Goal: Task Accomplishment & Management: Complete application form

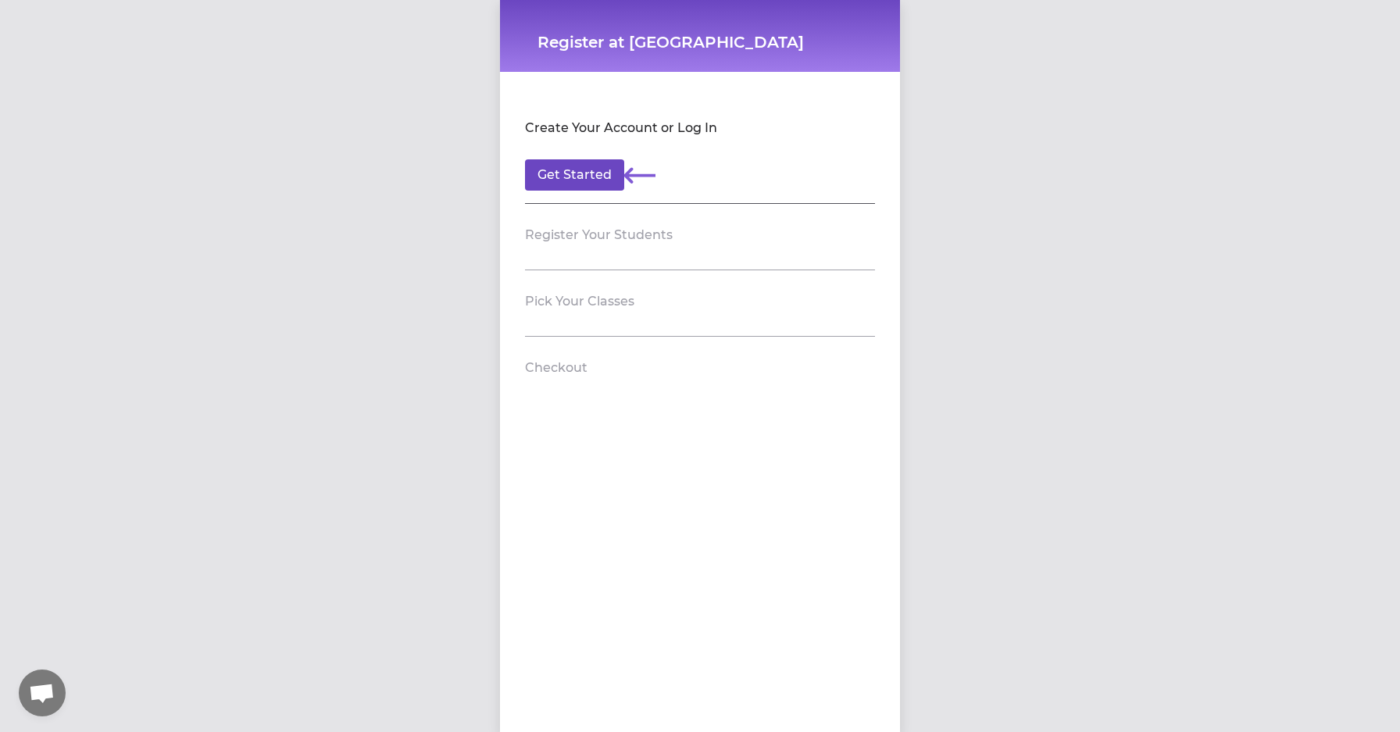
click at [562, 188] on button "Get Started" at bounding box center [574, 174] width 99 height 31
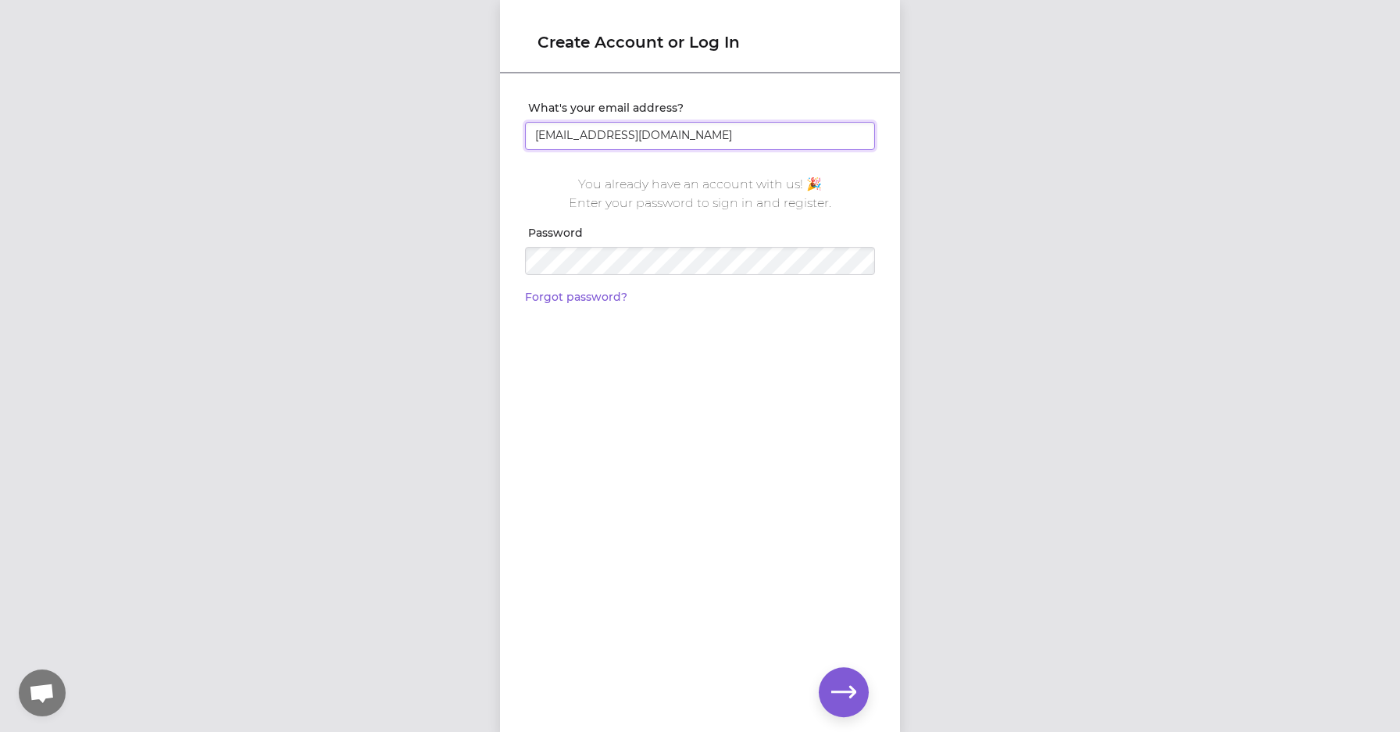
type input "[EMAIL_ADDRESS][DOMAIN_NAME]"
click at [861, 684] on button "button" at bounding box center [844, 692] width 50 height 50
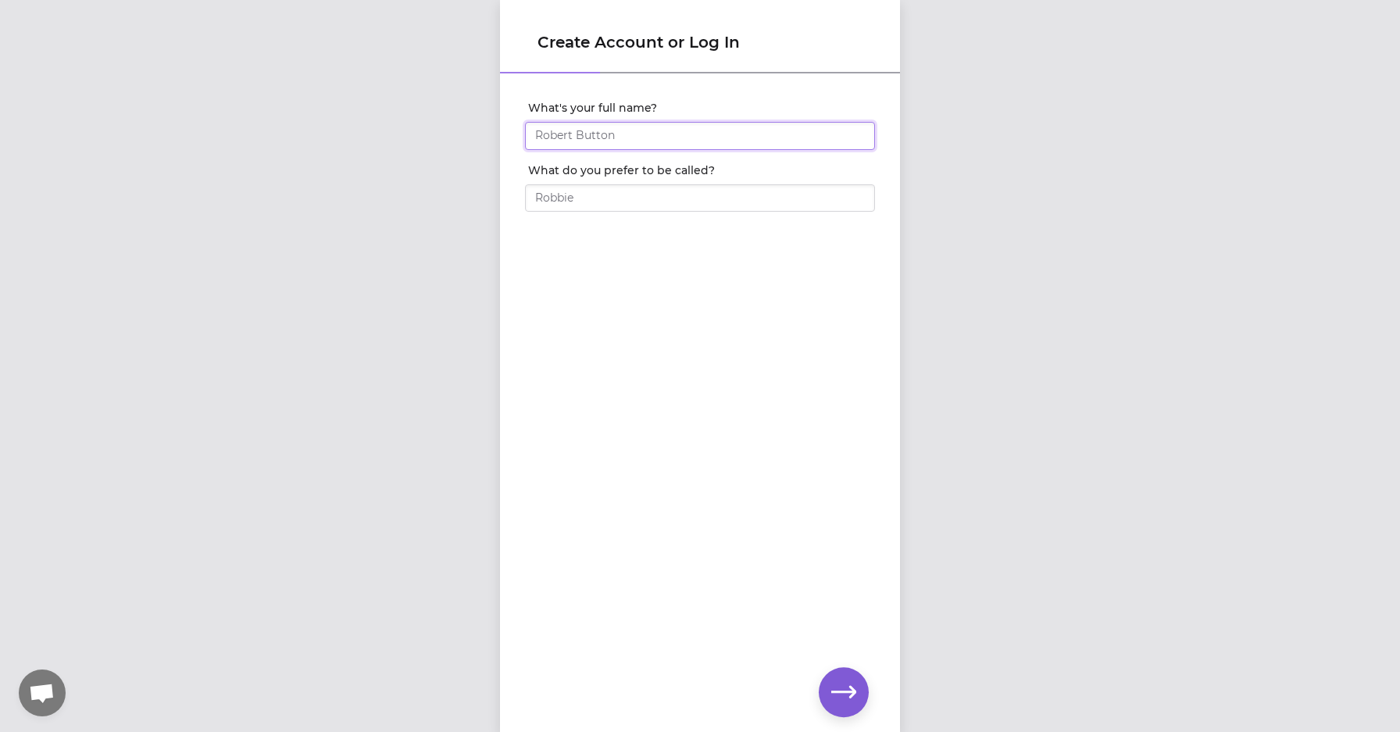
click at [631, 143] on input "What's your full name?" at bounding box center [700, 136] width 350 height 28
type input "He"
type input "[PERSON_NAME]"
click at [844, 692] on icon "button" at bounding box center [843, 692] width 25 height 12
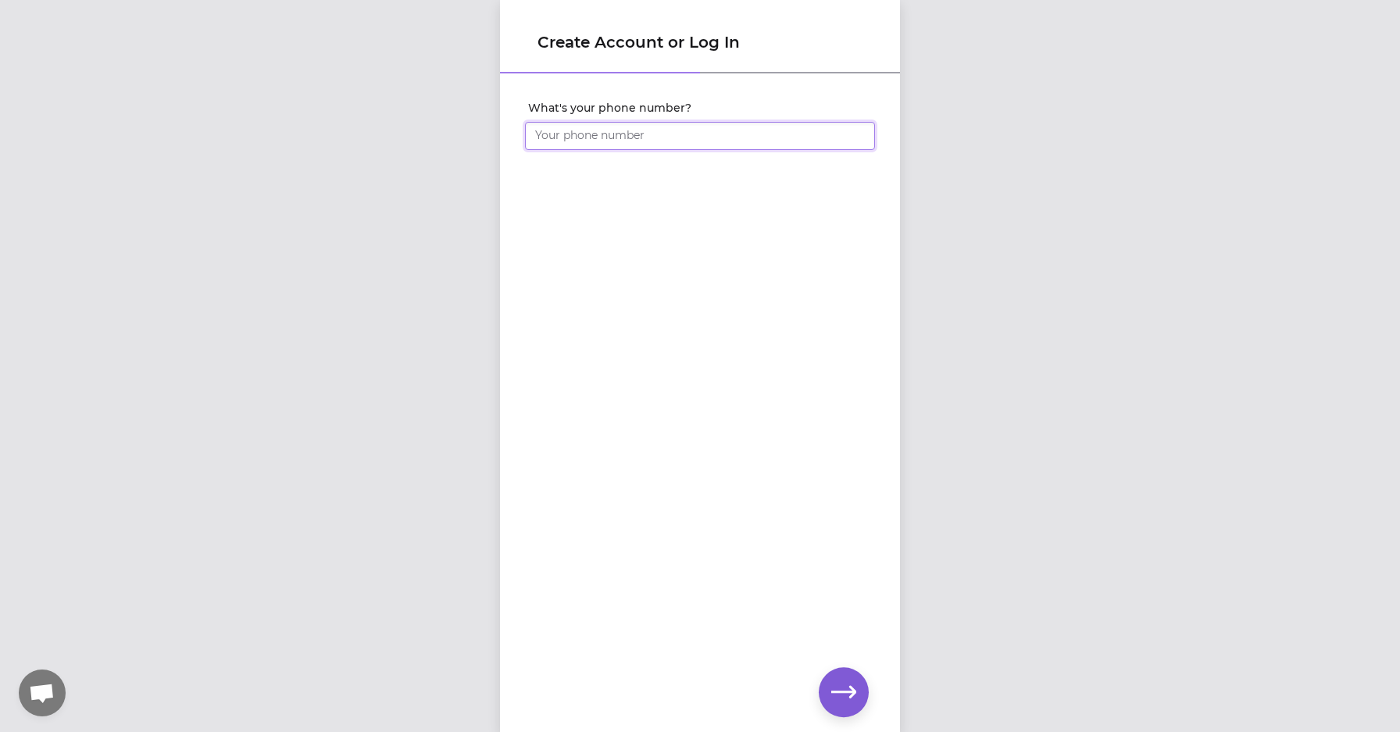
click at [637, 137] on input "What's your phone number?" at bounding box center [700, 136] width 350 height 28
type input "[PHONE_NUMBER]"
click input "submit" at bounding box center [0, 0] width 0 height 0
click at [847, 685] on icon "button" at bounding box center [843, 692] width 25 height 25
click at [832, 683] on icon "button" at bounding box center [843, 692] width 25 height 25
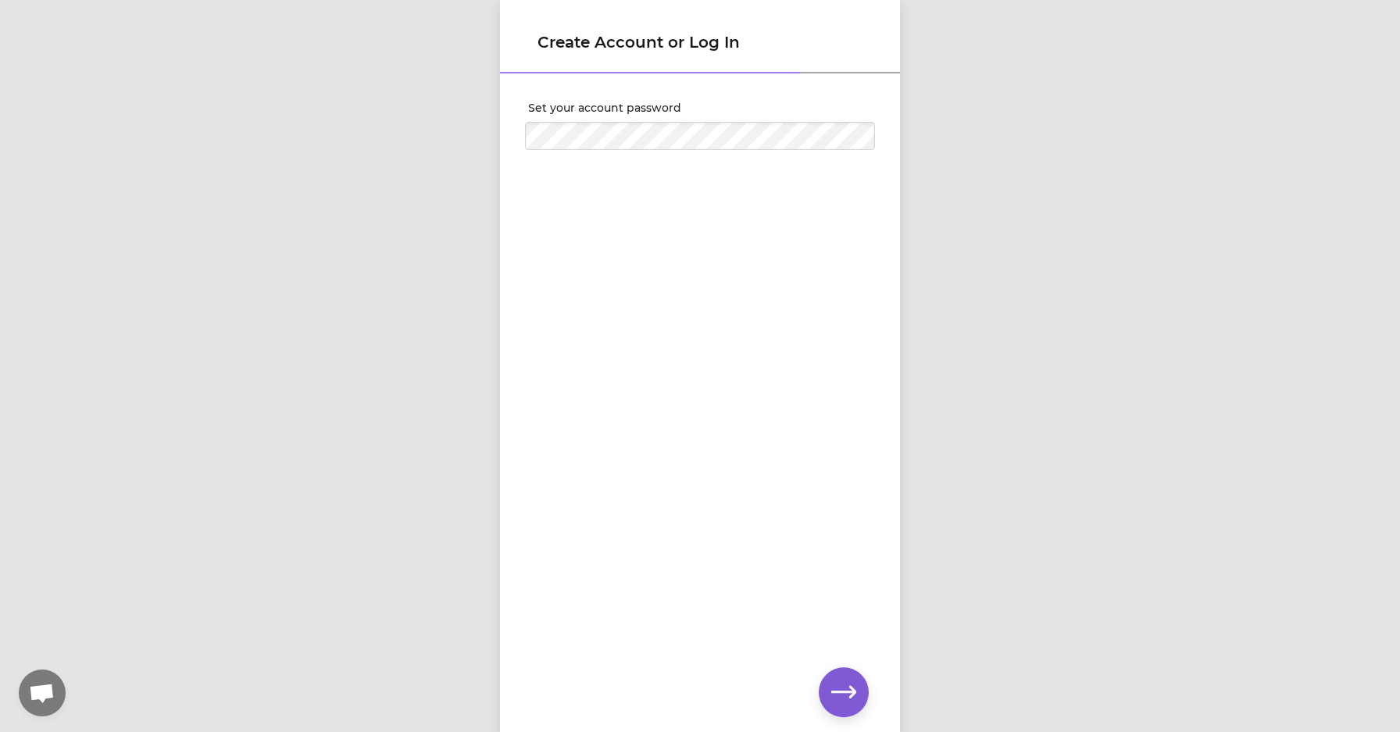
click at [849, 698] on icon "button" at bounding box center [843, 692] width 25 height 25
click at [736, 155] on div at bounding box center [700, 156] width 350 height 13
click at [756, 331] on div "Set your account password" at bounding box center [700, 377] width 400 height 605
click at [846, 701] on icon "button" at bounding box center [843, 692] width 25 height 25
click input "submit" at bounding box center [0, 0] width 0 height 0
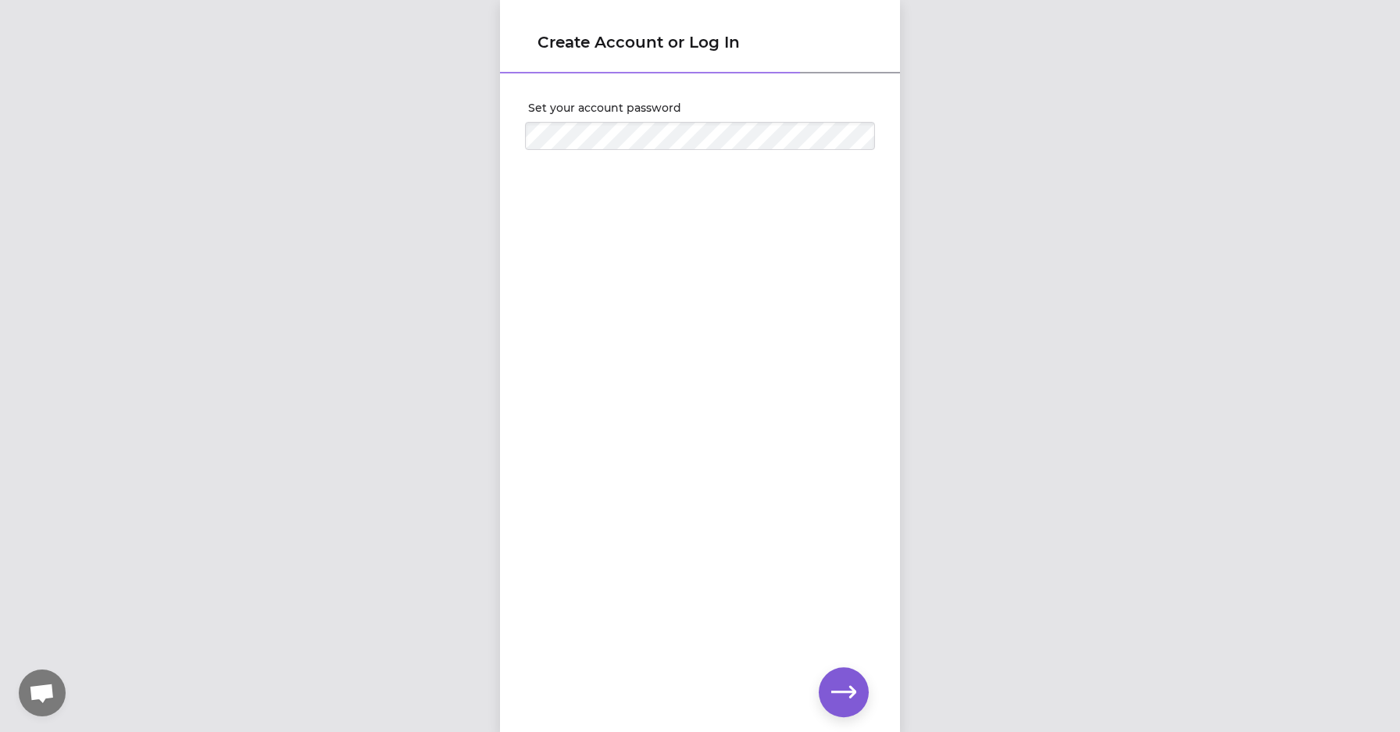
click at [839, 675] on button "button" at bounding box center [844, 692] width 50 height 50
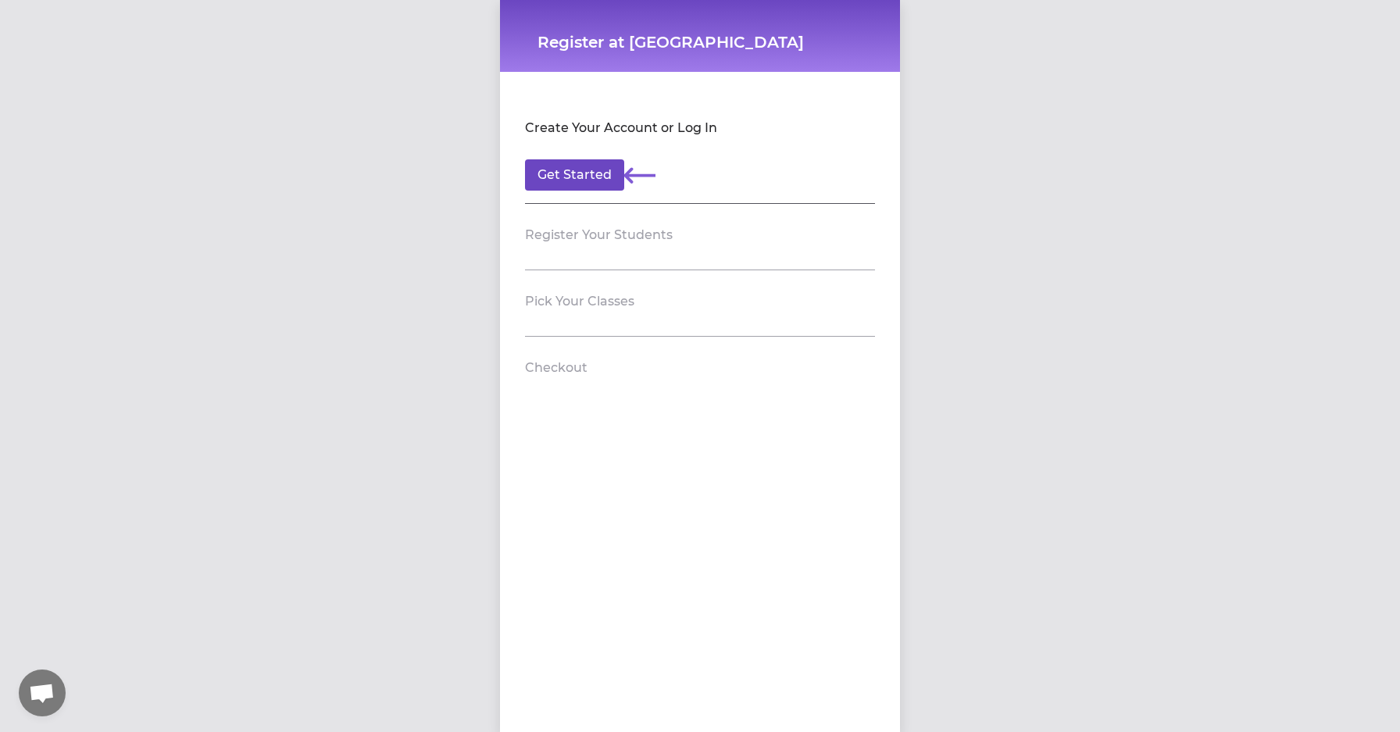
click at [577, 183] on button "Get Started" at bounding box center [574, 174] width 99 height 31
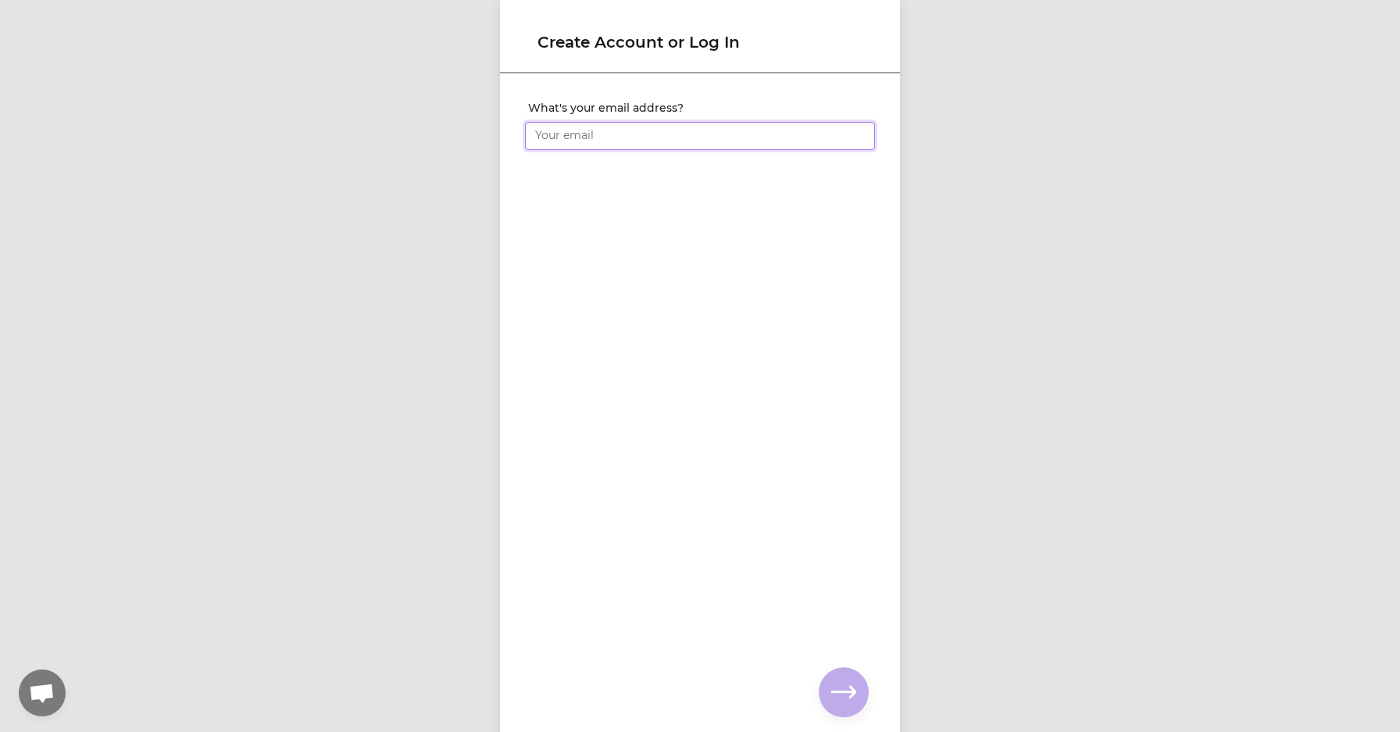
type input "[EMAIL_ADDRESS][DOMAIN_NAME]"
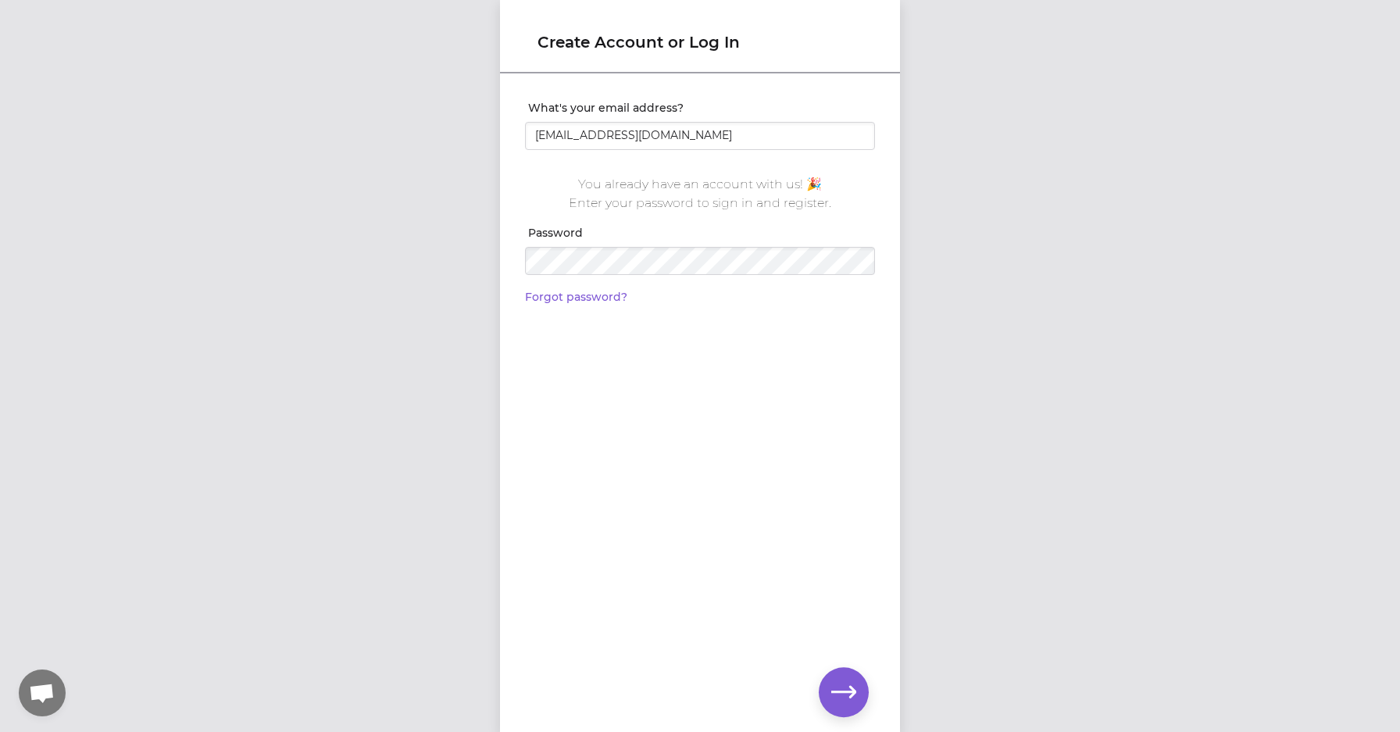
click at [660, 243] on div at bounding box center [700, 258] width 350 height 34
click at [592, 302] on link "Forgot password?" at bounding box center [576, 297] width 102 height 14
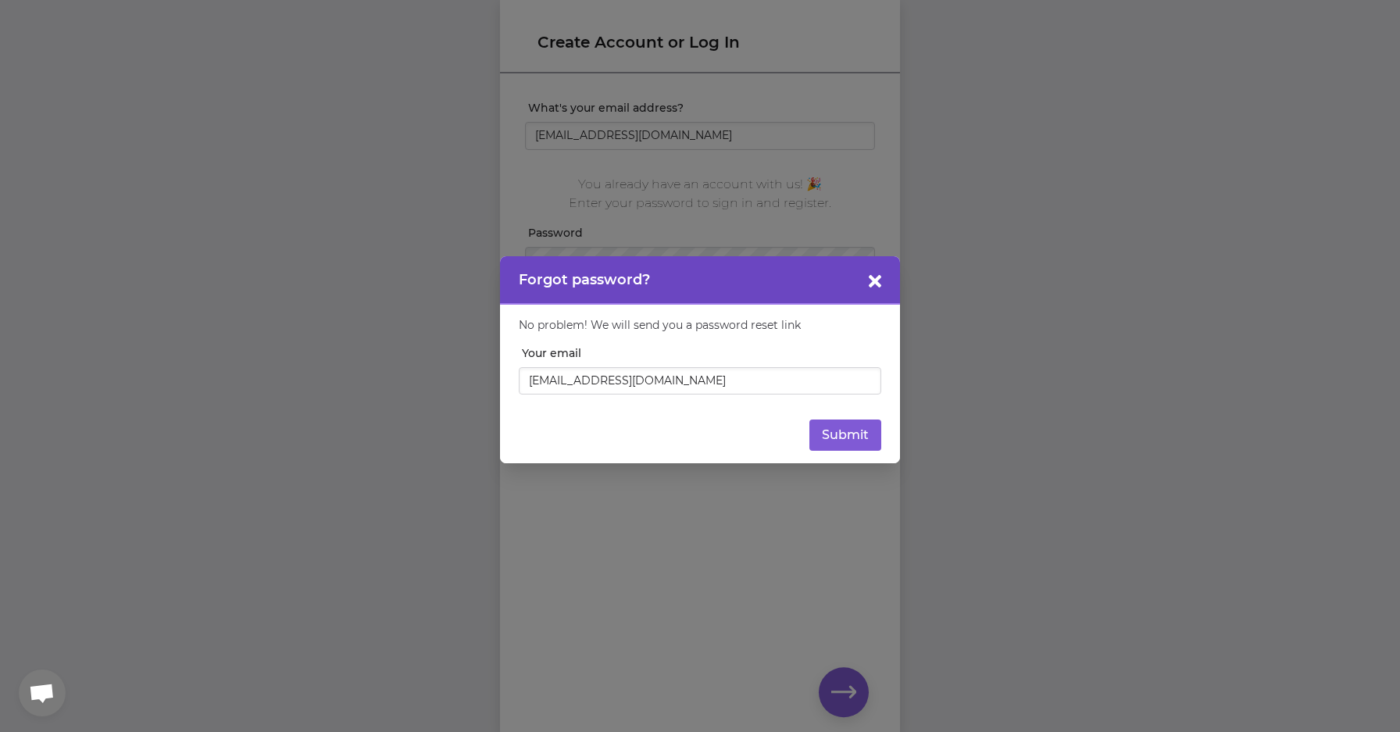
click at [847, 454] on div "No problem! We will send you a password reset link Your email [EMAIL_ADDRESS][D…" at bounding box center [700, 384] width 400 height 159
click at [830, 438] on button "Submit" at bounding box center [846, 435] width 72 height 31
